Goal: Task Accomplishment & Management: Complete application form

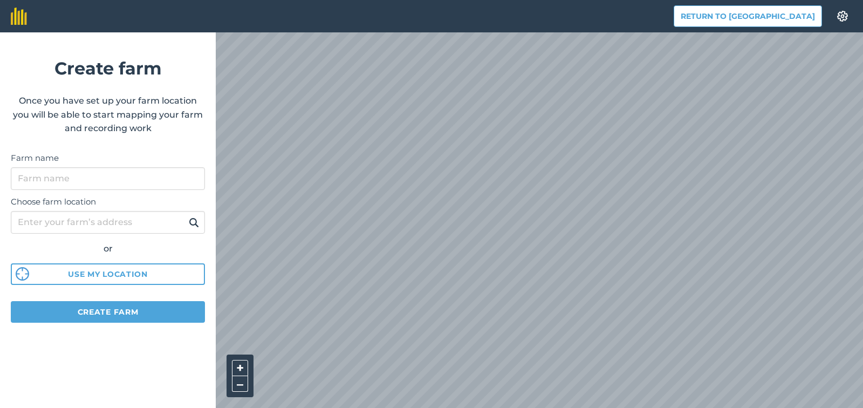
click at [863, 24] on div "Return to Agreena Settings Create farm Once you have set up your farm location …" at bounding box center [431, 16] width 863 height 32
click at [65, 217] on input "Choose farm location" at bounding box center [108, 222] width 194 height 23
click at [176, 145] on form "Create farm Once you have set up your farm location you will be able to start m…" at bounding box center [108, 220] width 216 height 376
click at [93, 222] on input "Choose farm location" at bounding box center [108, 222] width 194 height 23
click at [17, 222] on input "Choose farm location" at bounding box center [108, 222] width 194 height 23
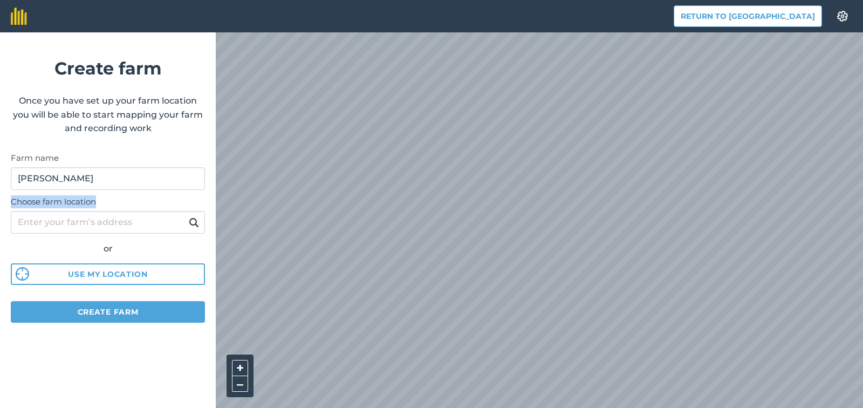
drag, startPoint x: 100, startPoint y: 200, endPoint x: 0, endPoint y: 200, distance: 100.4
copy label "Choose farm location"
click at [116, 226] on input "Choose farm location" at bounding box center [108, 222] width 194 height 23
click at [98, 224] on input "Choose farm location" at bounding box center [108, 222] width 194 height 23
type input "J"
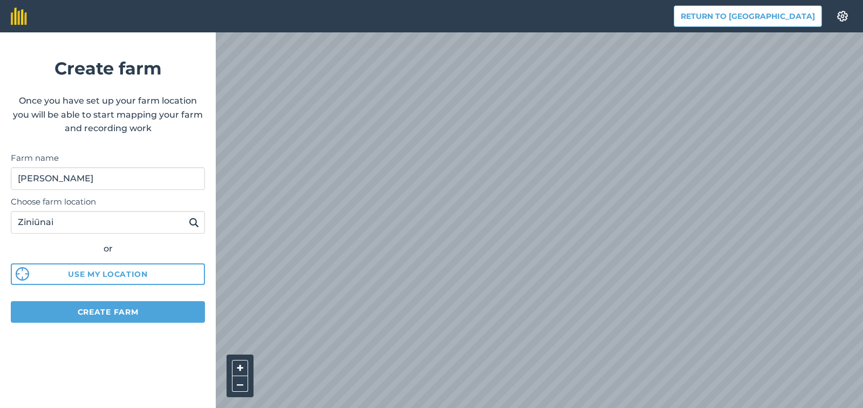
click at [195, 222] on img at bounding box center [194, 222] width 10 height 13
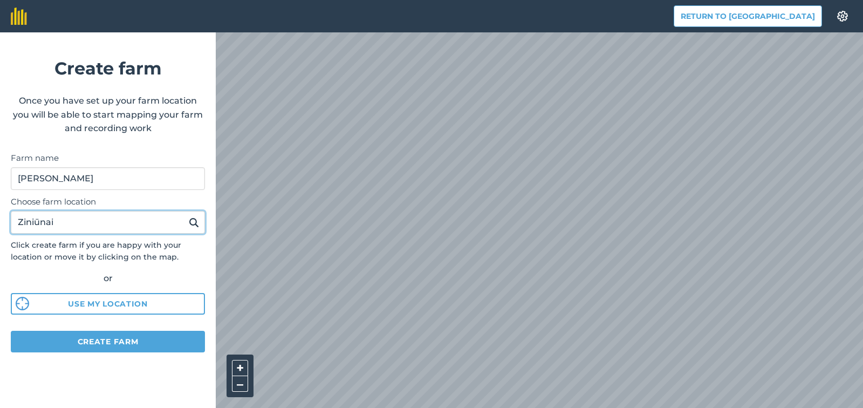
click at [104, 222] on input "Ziniūnai" at bounding box center [108, 222] width 194 height 23
type input "Ziniūnai, sodų gatvė 3"
click at [186, 215] on button at bounding box center [194, 222] width 17 height 14
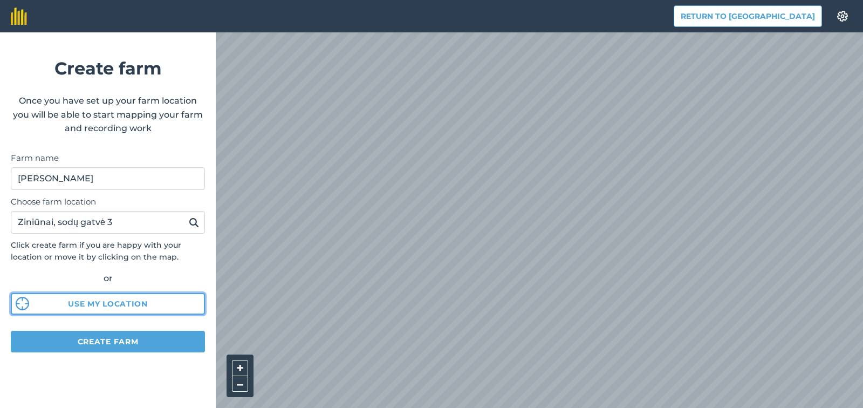
click at [99, 299] on button "Use my location" at bounding box center [108, 304] width 194 height 22
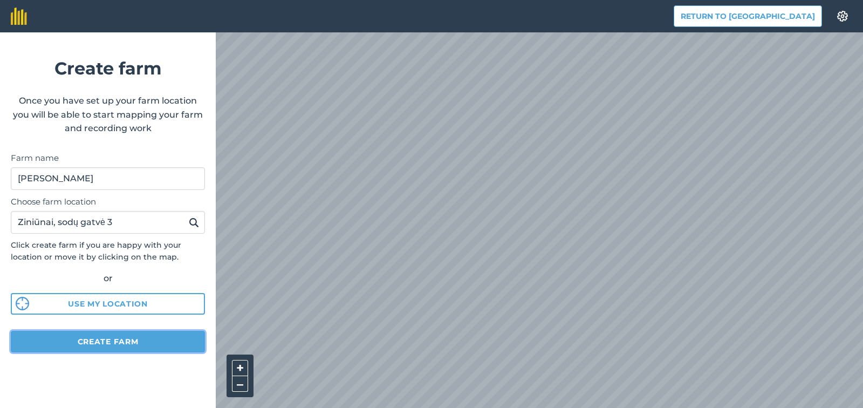
click at [99, 341] on button "Create farm" at bounding box center [108, 342] width 194 height 22
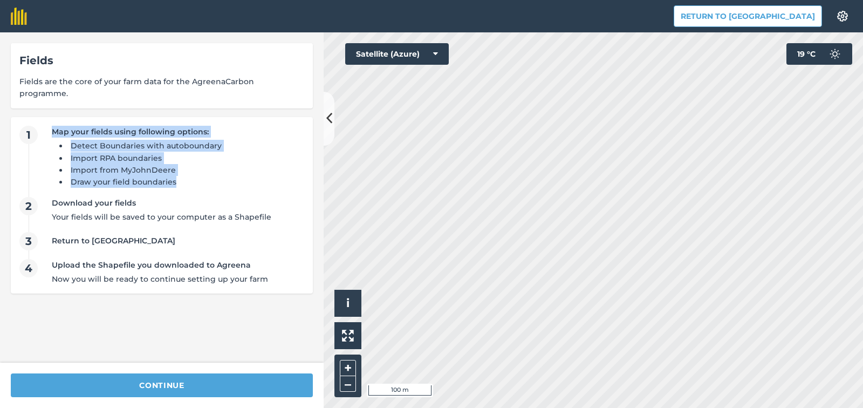
drag, startPoint x: 181, startPoint y: 177, endPoint x: 48, endPoint y: 121, distance: 143.9
click at [48, 126] on div "1 Map your fields using following options: Detect Boundaries with autoboundary …" at bounding box center [161, 206] width 285 height 160
copy div "Map your fields using following options: Detect Boundaries with autoboundary Im…"
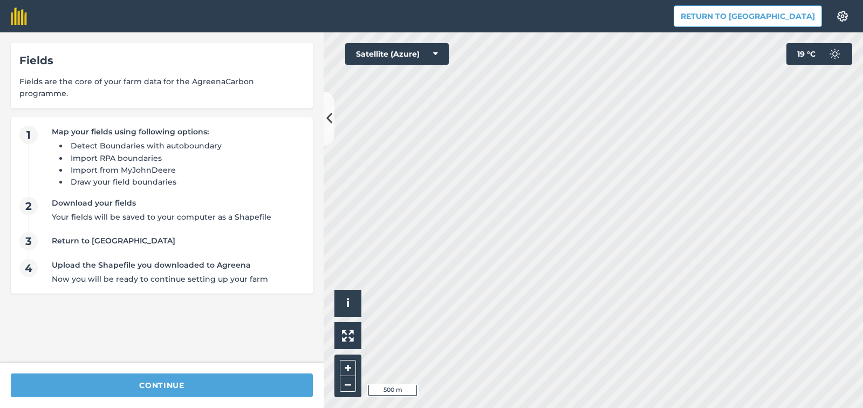
click at [322, 115] on div "Fields Fields are the core of your farm data for the AgreenaCarbon programme. 1…" at bounding box center [162, 197] width 324 height 330
click at [326, 116] on button at bounding box center [329, 119] width 11 height 54
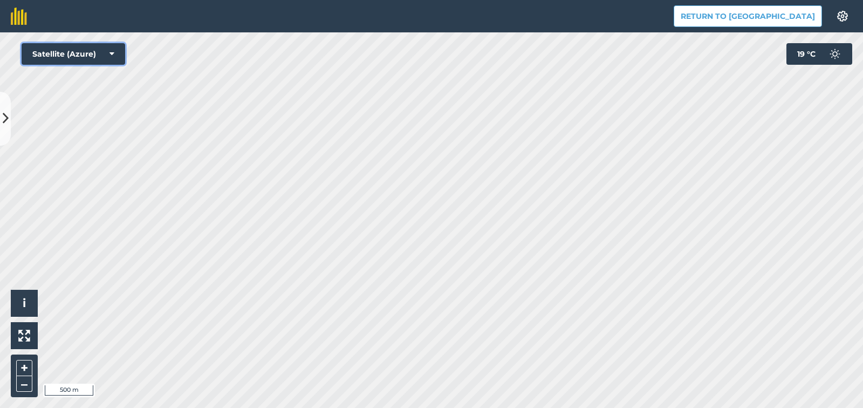
click at [66, 54] on button "Satellite (Azure)" at bounding box center [74, 54] width 104 height 22
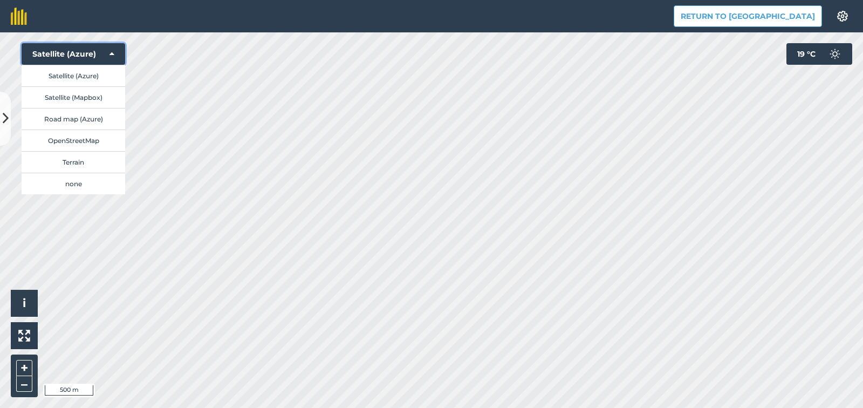
click at [66, 54] on button "Satellite (Azure)" at bounding box center [74, 54] width 104 height 22
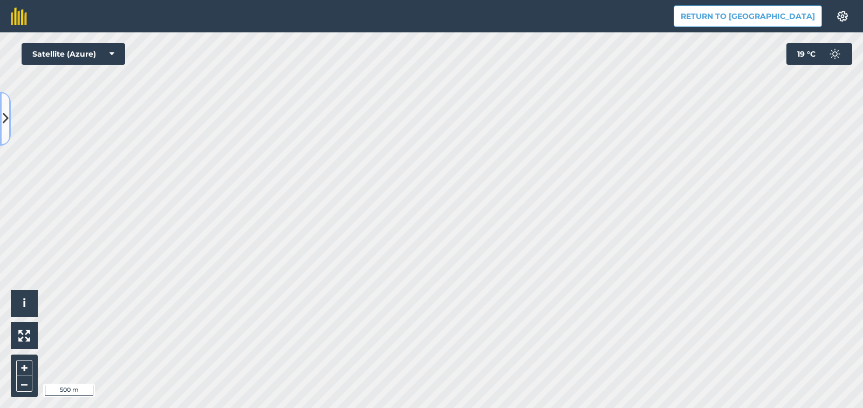
click at [8, 108] on button at bounding box center [5, 119] width 11 height 54
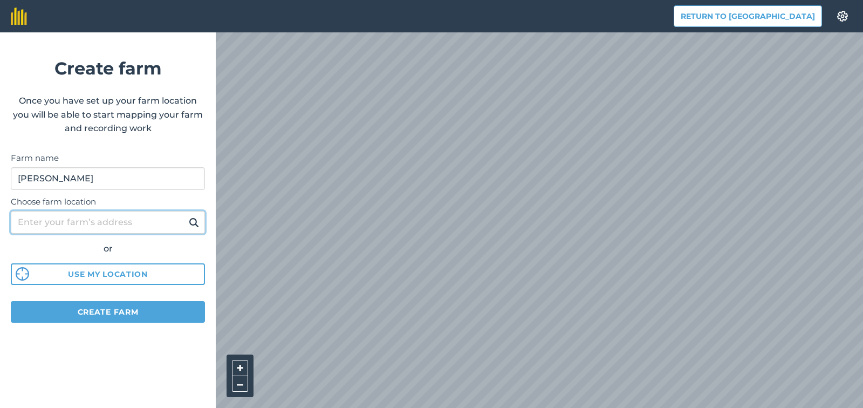
click at [78, 223] on input "Choose farm location" at bounding box center [108, 222] width 194 height 23
click at [186, 215] on button at bounding box center [194, 222] width 17 height 14
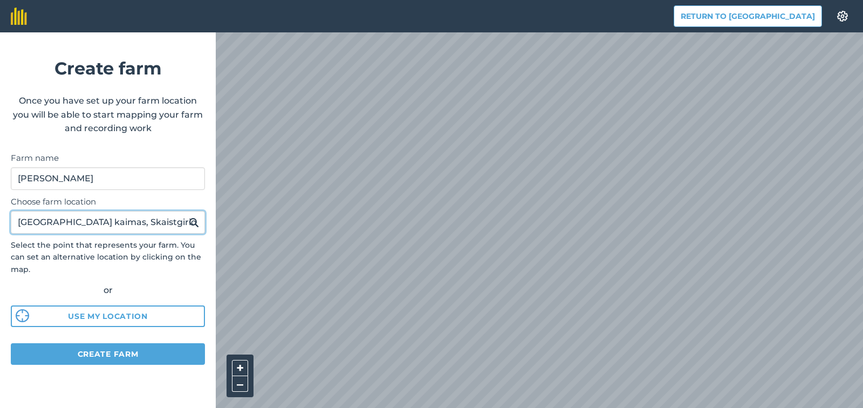
click at [186, 215] on button at bounding box center [194, 222] width 17 height 14
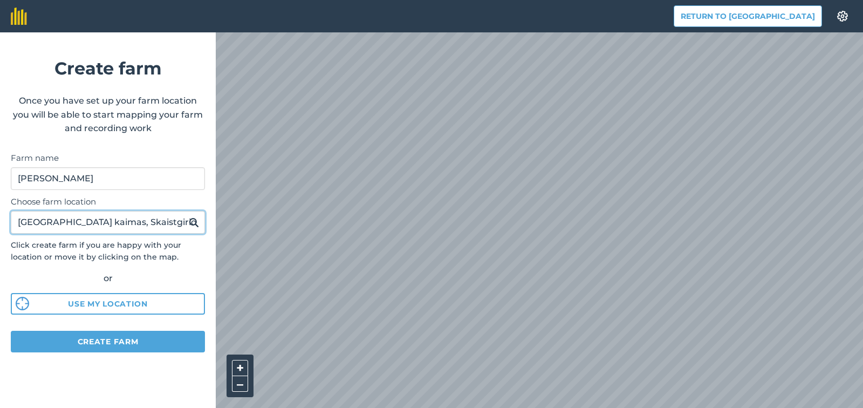
drag, startPoint x: 177, startPoint y: 221, endPoint x: 0, endPoint y: 215, distance: 177.1
click at [11, 215] on input "Šliupiškių kaimas, Skaistgirio sen." at bounding box center [108, 222] width 194 height 23
click at [186, 215] on button at bounding box center [194, 222] width 17 height 14
click at [74, 230] on input "Kalnelis" at bounding box center [108, 222] width 194 height 23
type input "Kalnelis, Koniškio raj."
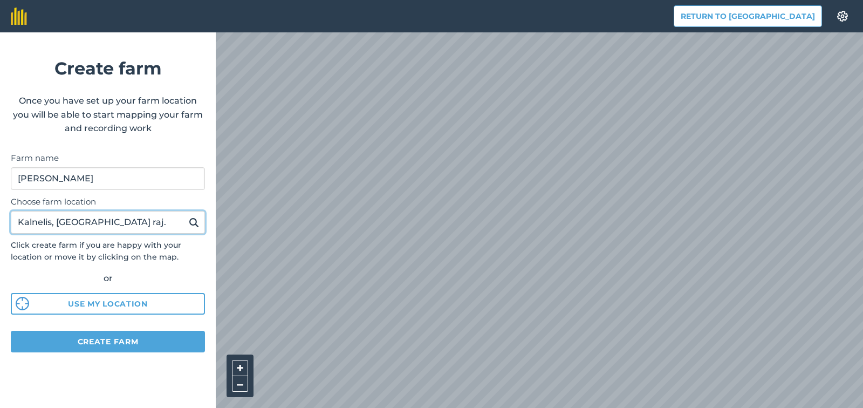
click at [186, 215] on button at bounding box center [194, 222] width 17 height 14
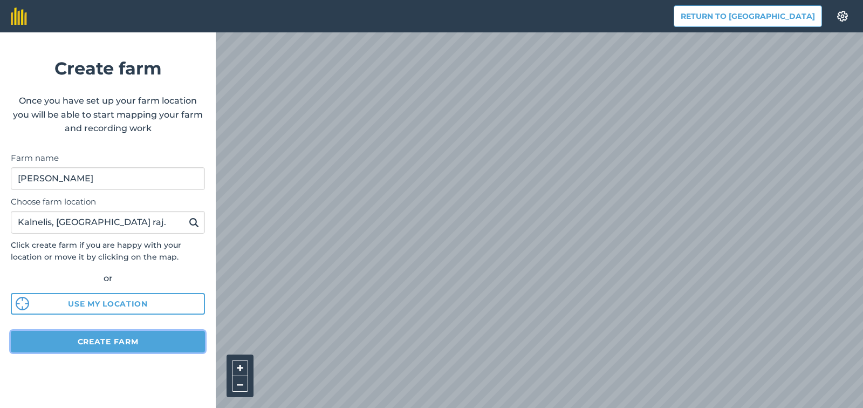
click at [91, 342] on button "Create farm" at bounding box center [108, 342] width 194 height 22
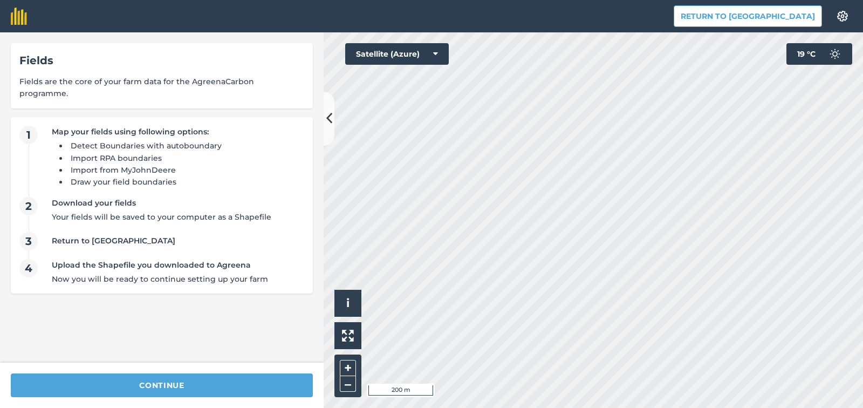
click at [27, 126] on span "1" at bounding box center [28, 135] width 18 height 18
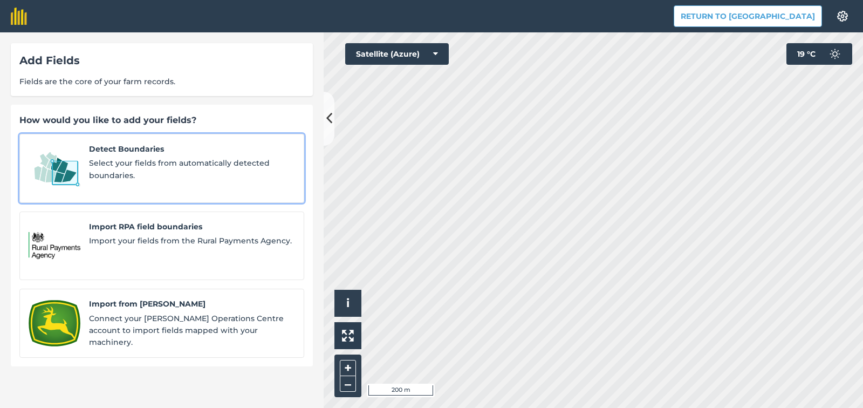
click at [173, 156] on div "Detect Boundaries Select your fields from automatically detected boundaries." at bounding box center [192, 168] width 206 height 51
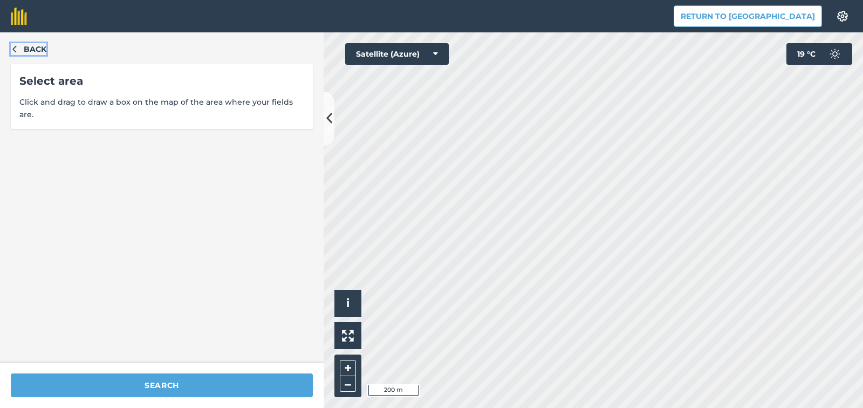
click at [19, 49] on button "Back" at bounding box center [29, 49] width 36 height 12
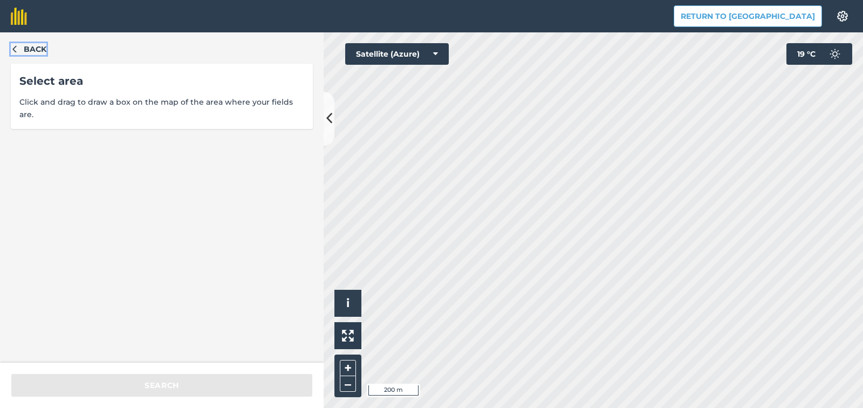
click at [12, 49] on icon "button" at bounding box center [15, 49] width 8 height 8
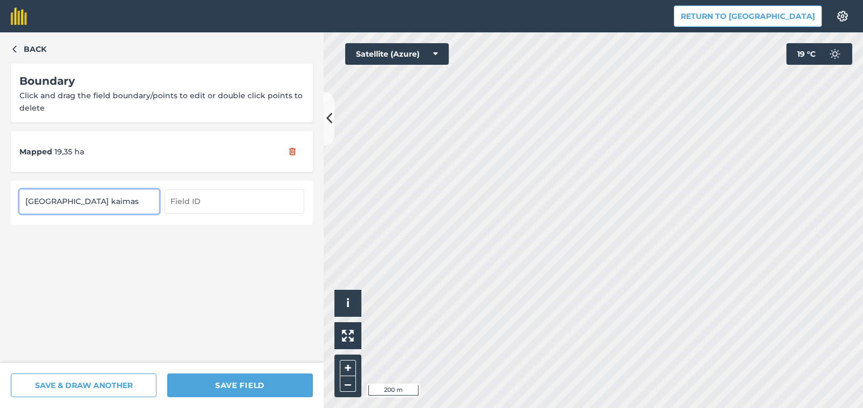
type input "Šliupiškių kaimas"
click at [207, 200] on input "text" at bounding box center [235, 201] width 140 height 24
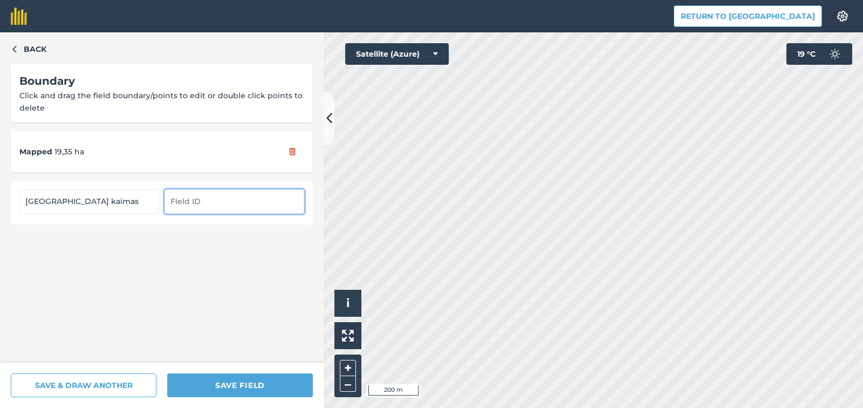
click at [175, 198] on input "text" at bounding box center [235, 201] width 140 height 24
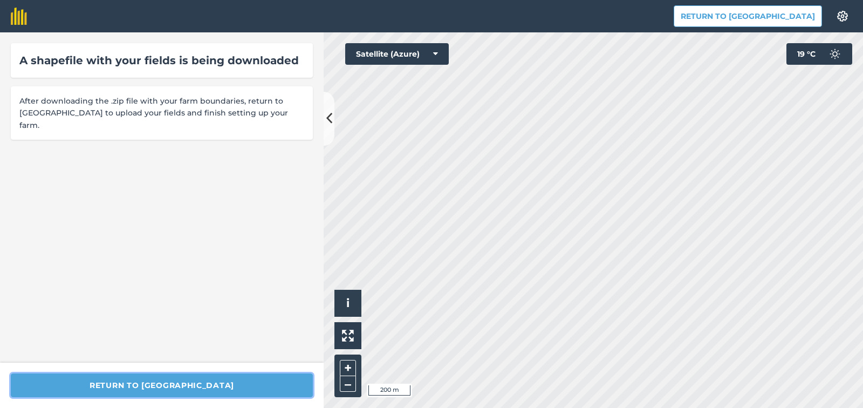
click at [125, 389] on button "Return to [GEOGRAPHIC_DATA]" at bounding box center [162, 385] width 302 height 24
